Goal: Navigation & Orientation: Find specific page/section

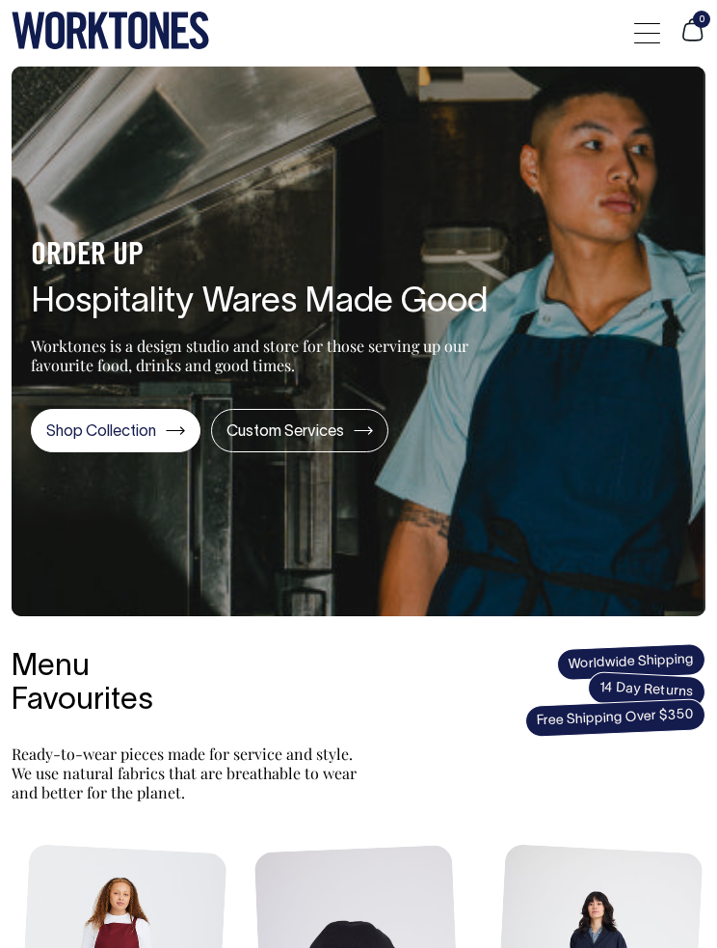
click at [639, 28] on div at bounding box center [647, 32] width 26 height 37
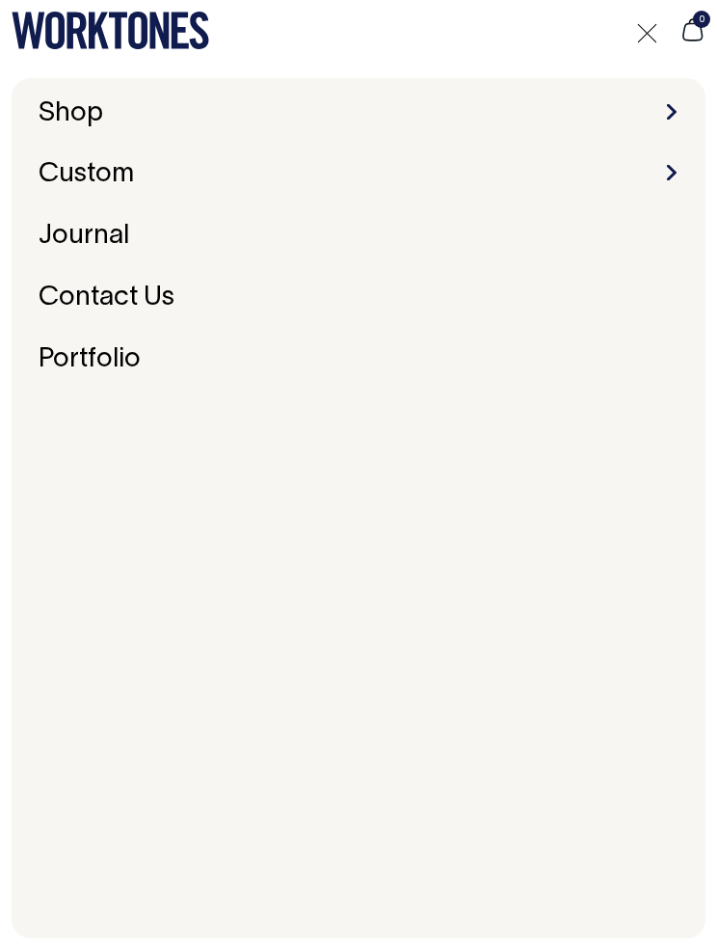
click at [124, 352] on link "Portfolio" at bounding box center [90, 359] width 118 height 40
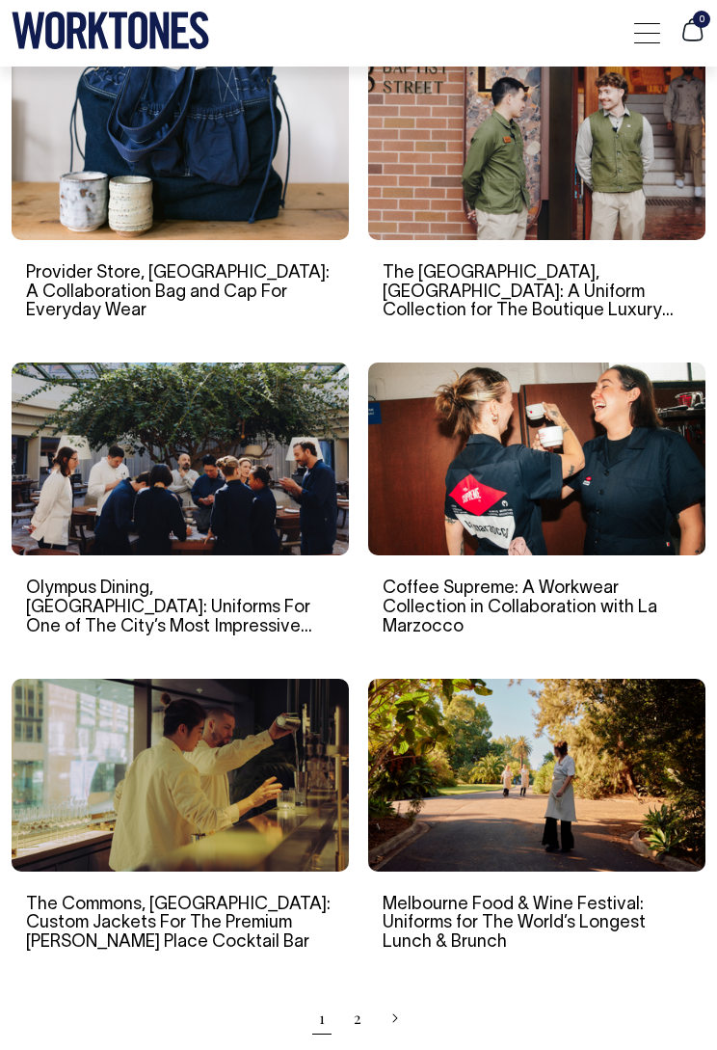
scroll to position [1332, 0]
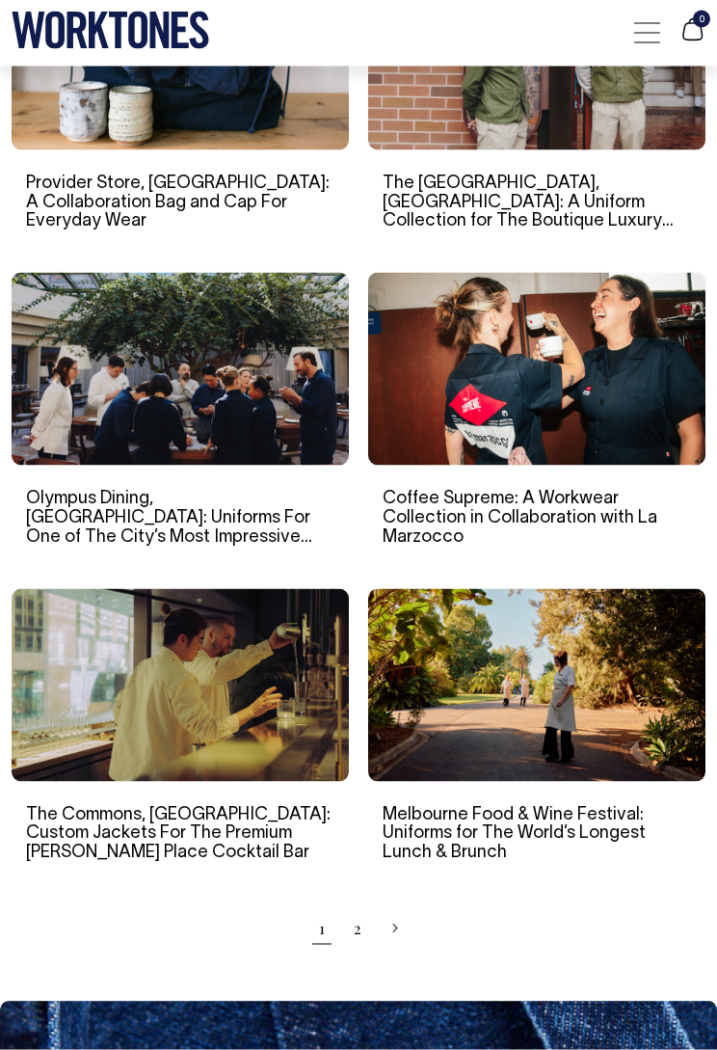
click at [226, 686] on img at bounding box center [180, 685] width 337 height 193
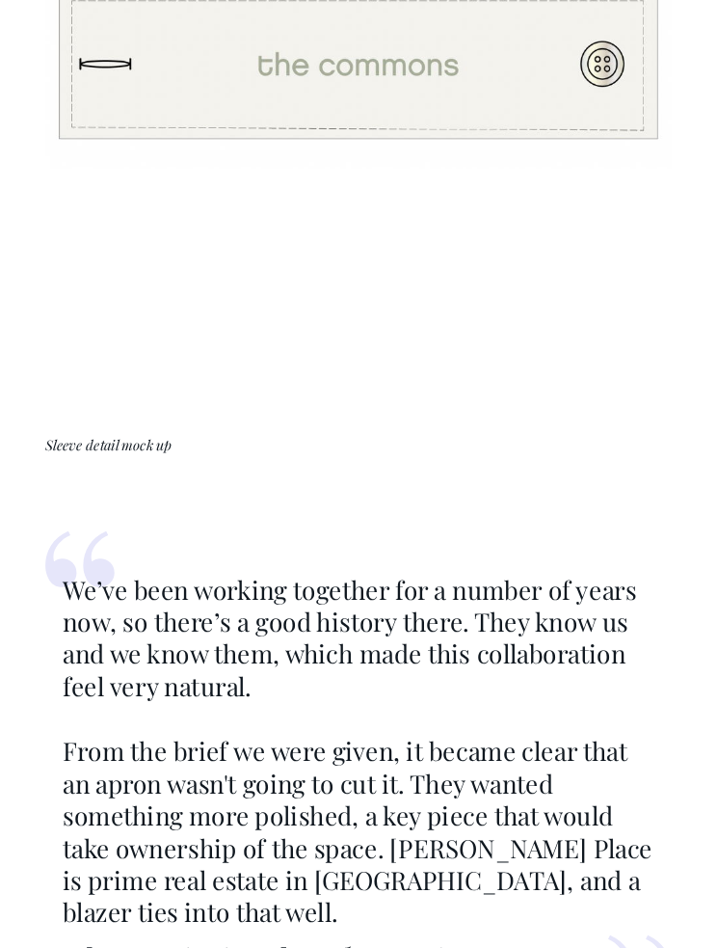
scroll to position [6511, 0]
